Goal: Find specific page/section

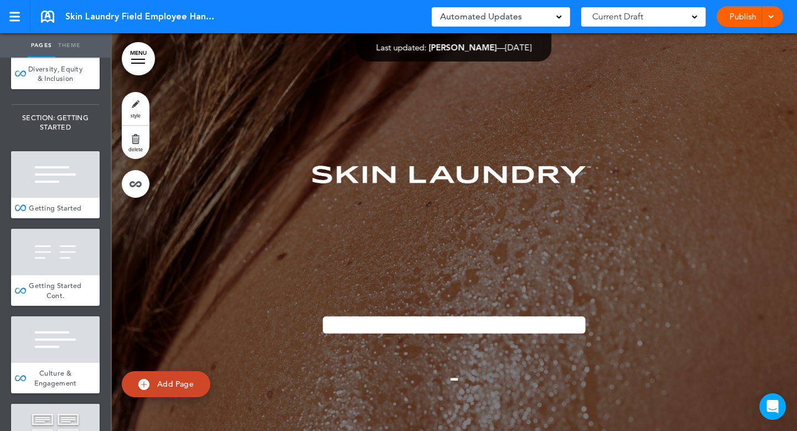
scroll to position [398, 0]
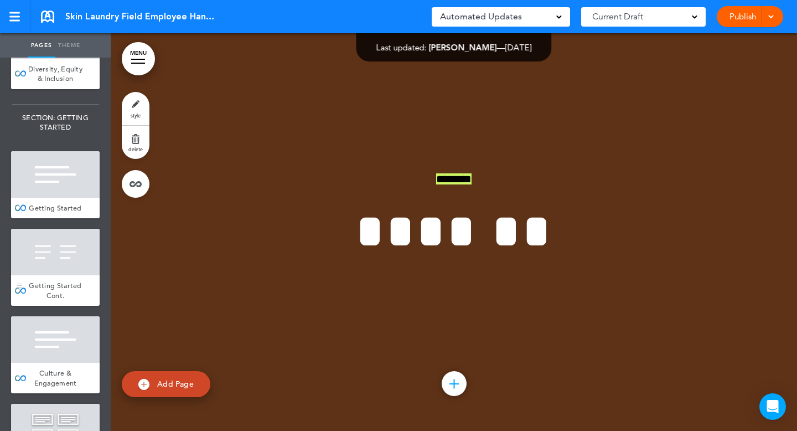
click at [49, 260] on div at bounding box center [55, 252] width 89 height 46
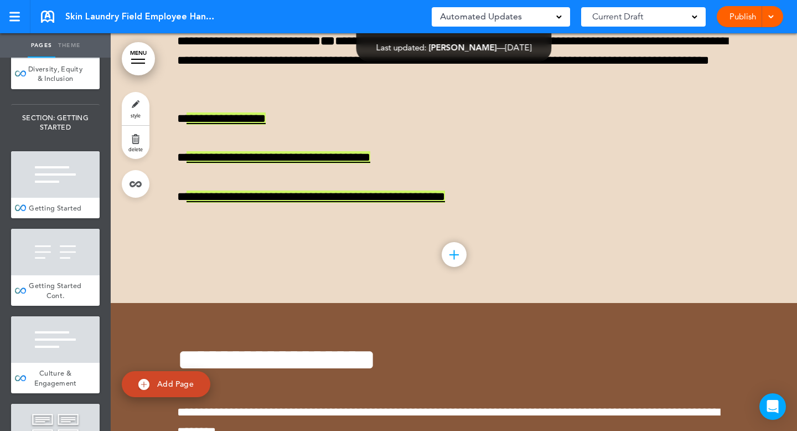
scroll to position [17843, 0]
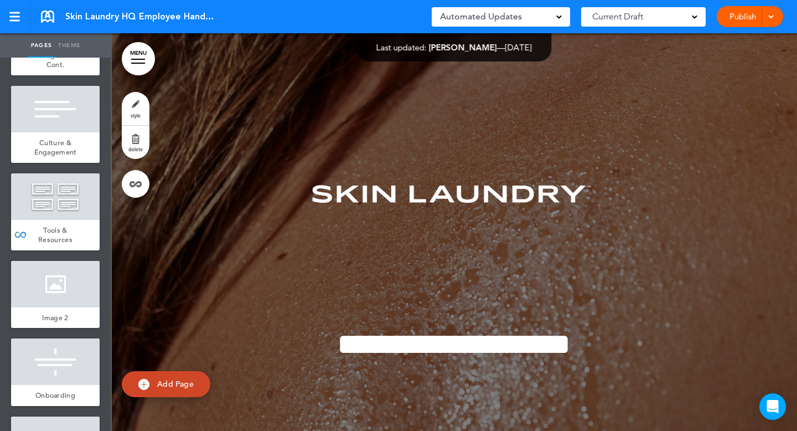
scroll to position [1381, 0]
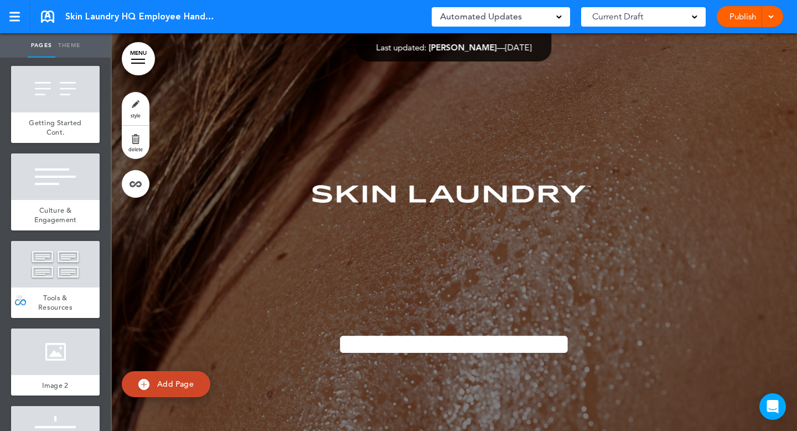
click at [64, 282] on div at bounding box center [55, 264] width 89 height 46
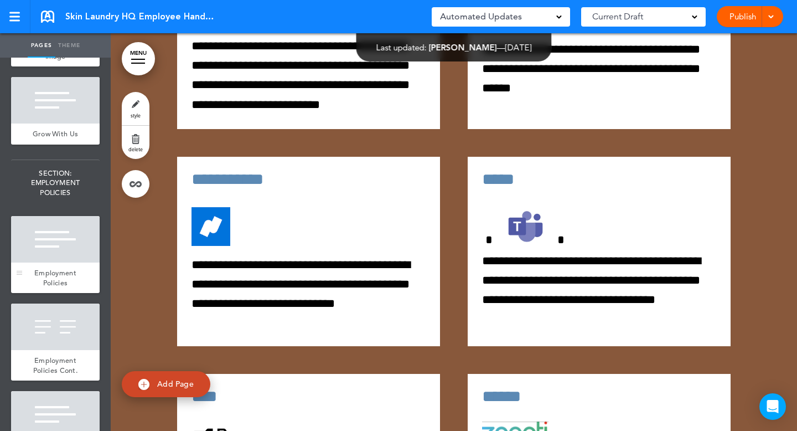
scroll to position [2055, 0]
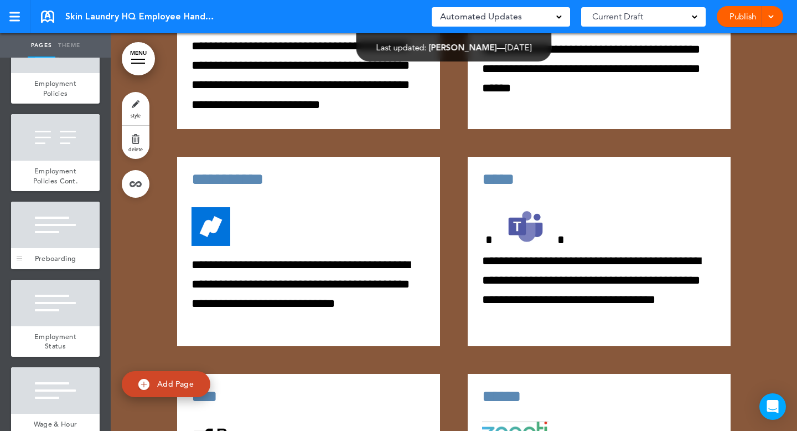
click at [61, 253] on div "Preboarding" at bounding box center [55, 258] width 89 height 21
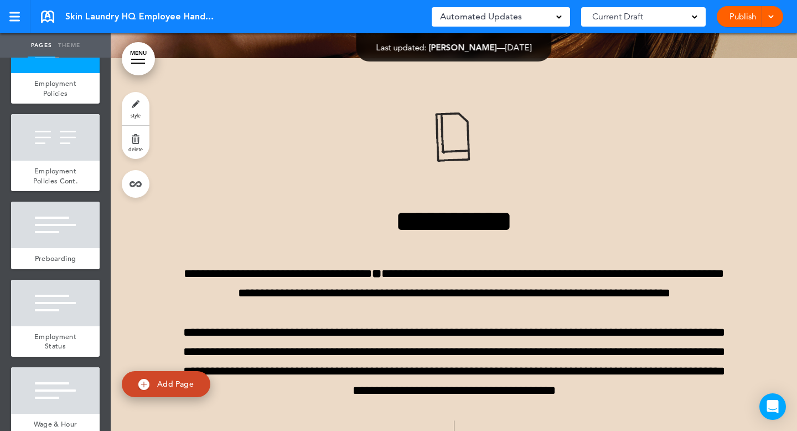
scroll to position [16798, 0]
